Goal: Task Accomplishment & Management: Complete application form

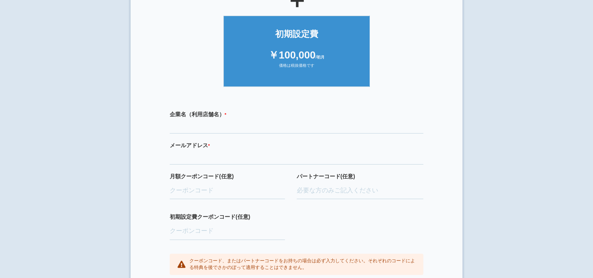
scroll to position [196, 0]
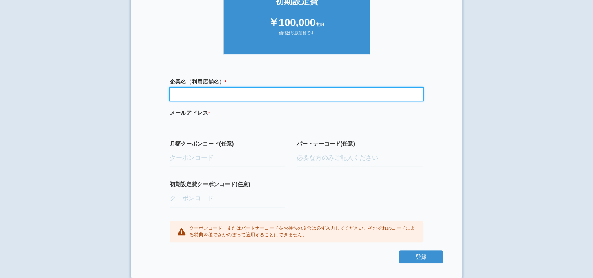
click at [223, 94] on input "text" at bounding box center [297, 93] width 254 height 13
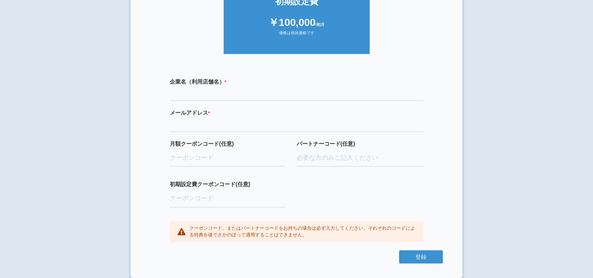
click at [138, 131] on section "× ご利用開始登録 ご利用開始のお手続きをはじめます。 必要事項をご記入下さい。 ジオブースト 月額10万円プラン ￥100,000 /月額 価格は税抜価格で…" at bounding box center [297, 45] width 332 height 466
click at [193, 140] on label "月額クーポンコード(任意)" at bounding box center [227, 144] width 115 height 8
click at [193, 149] on input "月額クーポンコード(任意)" at bounding box center [227, 157] width 115 height 17
drag, startPoint x: 193, startPoint y: 133, endPoint x: 195, endPoint y: 124, distance: 8.8
click at [193, 132] on div "企業名（利用店舗名） * 必須項目です メールアドレス * 必須項目です 正しいメールアドレスを入力してください 月額クーポンコード(任意) パートナーコード…" at bounding box center [296, 160] width 293 height 180
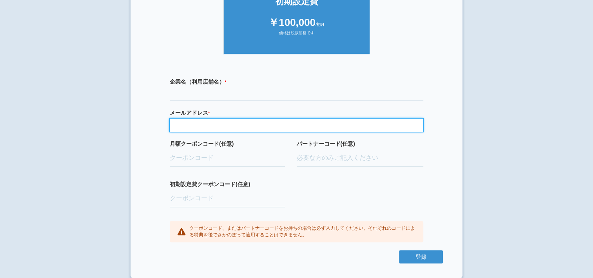
click at [195, 124] on input "email" at bounding box center [297, 124] width 254 height 13
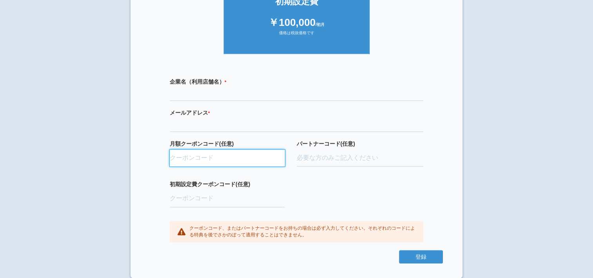
click at [203, 157] on input "月額クーポンコード(任意)" at bounding box center [227, 157] width 115 height 17
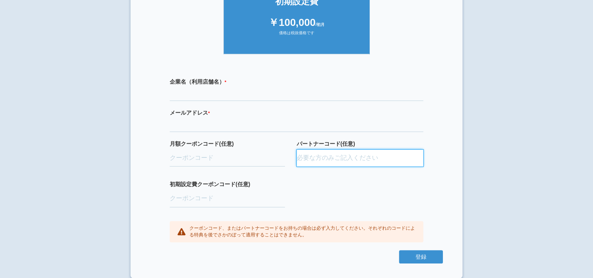
click at [357, 157] on input "パートナーコード(任意)" at bounding box center [360, 157] width 127 height 17
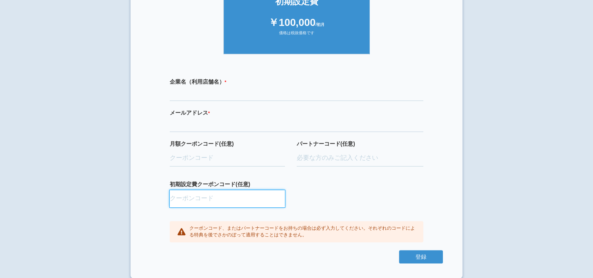
click at [229, 193] on input "初期設定費クーポンコード(任意)" at bounding box center [227, 198] width 115 height 17
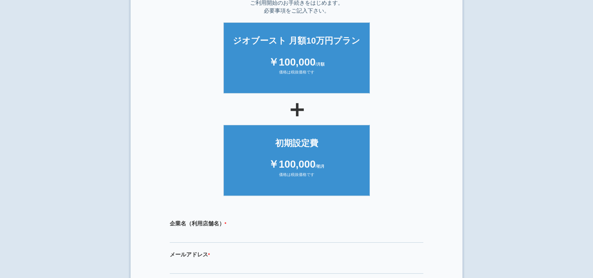
scroll to position [157, 0]
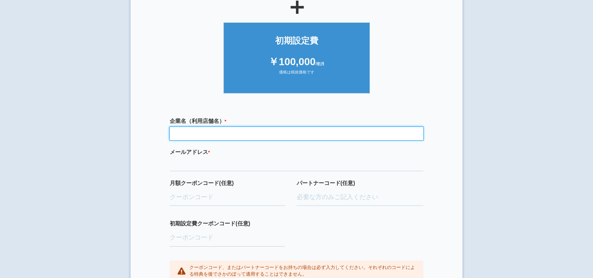
click at [182, 127] on input "text" at bounding box center [297, 133] width 254 height 13
type input "有限会社[PERSON_NAME]商事"
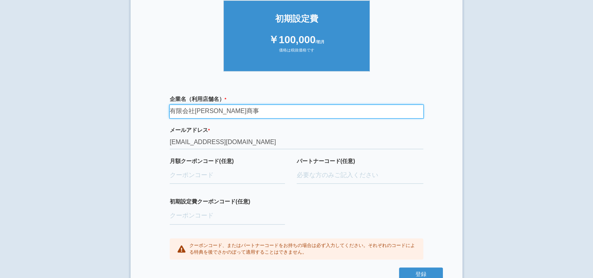
scroll to position [196, 0]
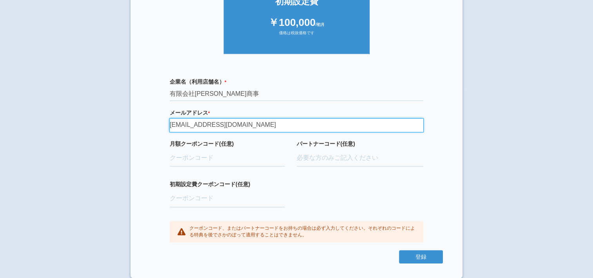
drag, startPoint x: 190, startPoint y: 123, endPoint x: 165, endPoint y: 122, distance: 25.1
click at [165, 122] on div "企業名（利用店舗名） * 必須項目です 有限会社[PERSON_NAME]商事 メールアドレス * 必須項目です 正しいメールアドレスを入力してください [E…" at bounding box center [296, 160] width 293 height 180
click at [218, 118] on input "h,@[DOMAIN_NAME]" at bounding box center [297, 124] width 254 height 13
click at [217, 118] on input "h,@[DOMAIN_NAME]" at bounding box center [297, 124] width 254 height 13
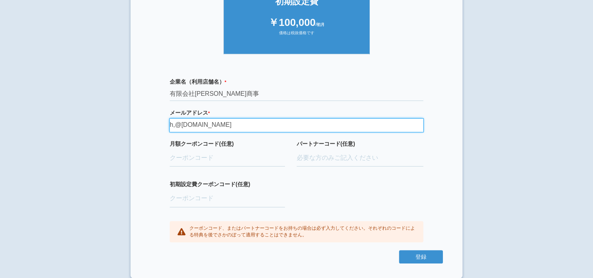
click at [217, 118] on input "h,@[DOMAIN_NAME]" at bounding box center [297, 124] width 254 height 13
type input "[EMAIL_ADDRESS][DOMAIN_NAME]"
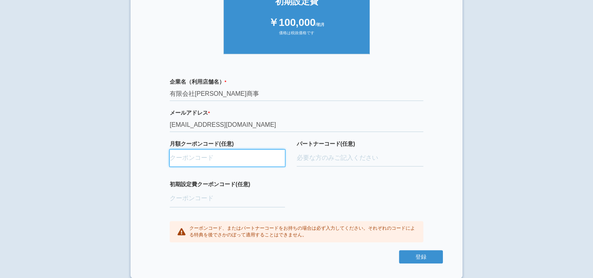
click at [201, 160] on input "月額クーポンコード(任意)" at bounding box center [227, 157] width 115 height 17
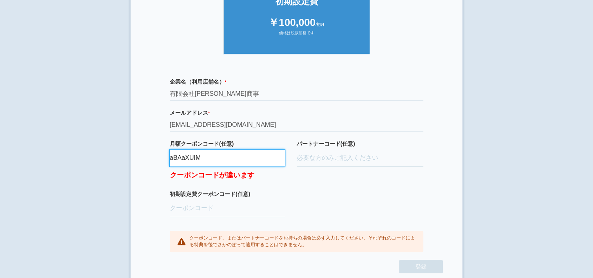
type input "aBAaXUIM"
click at [277, 198] on div "初期設定費クーポンコード(任意)" at bounding box center [227, 210] width 115 height 41
drag, startPoint x: 211, startPoint y: 158, endPoint x: 168, endPoint y: 157, distance: 42.4
click at [168, 157] on div "企業名（利用店舗名） * 必須項目です 有限会社[PERSON_NAME]商事 メールアドレス * 必須項目です 正しいメールアドレスを入力してください [E…" at bounding box center [296, 165] width 293 height 190
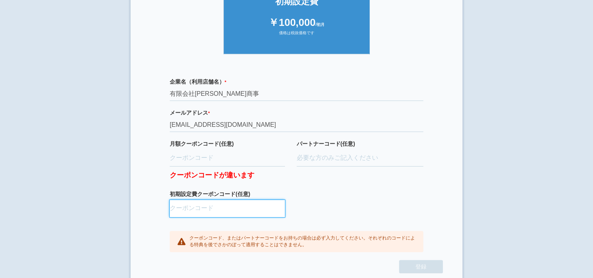
click at [186, 204] on input "初期設定費クーポンコード(任意)" at bounding box center [227, 208] width 115 height 17
paste input "aBAaXUIM"
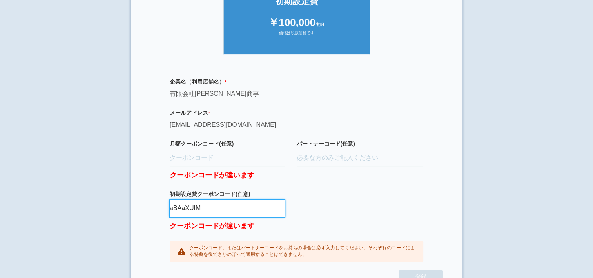
type input "aBAaXUIM"
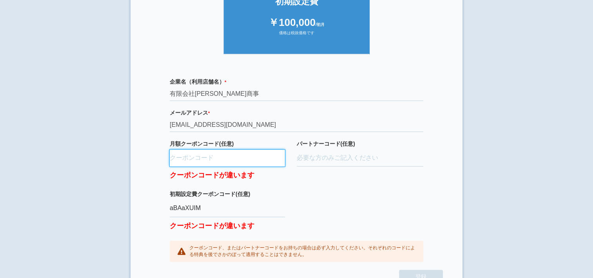
click at [215, 157] on input "月額クーポンコード(任意)" at bounding box center [227, 157] width 115 height 17
type input "fENW5rd"
click at [270, 176] on label "クーポンコードが違います" at bounding box center [227, 173] width 115 height 14
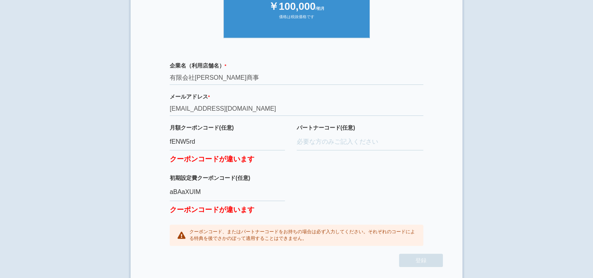
scroll to position [215, 0]
